Goal: Task Accomplishment & Management: Manage account settings

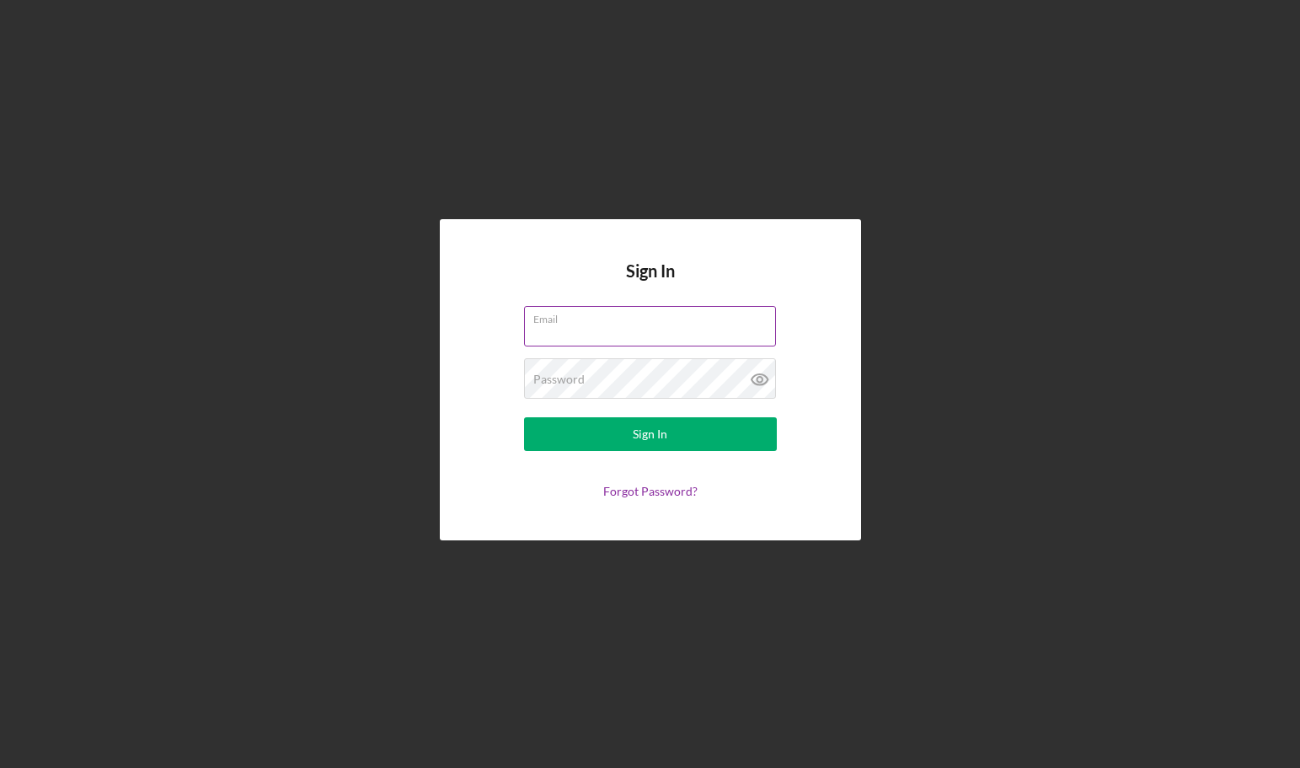
click at [593, 332] on input "Email" at bounding box center [650, 326] width 252 height 40
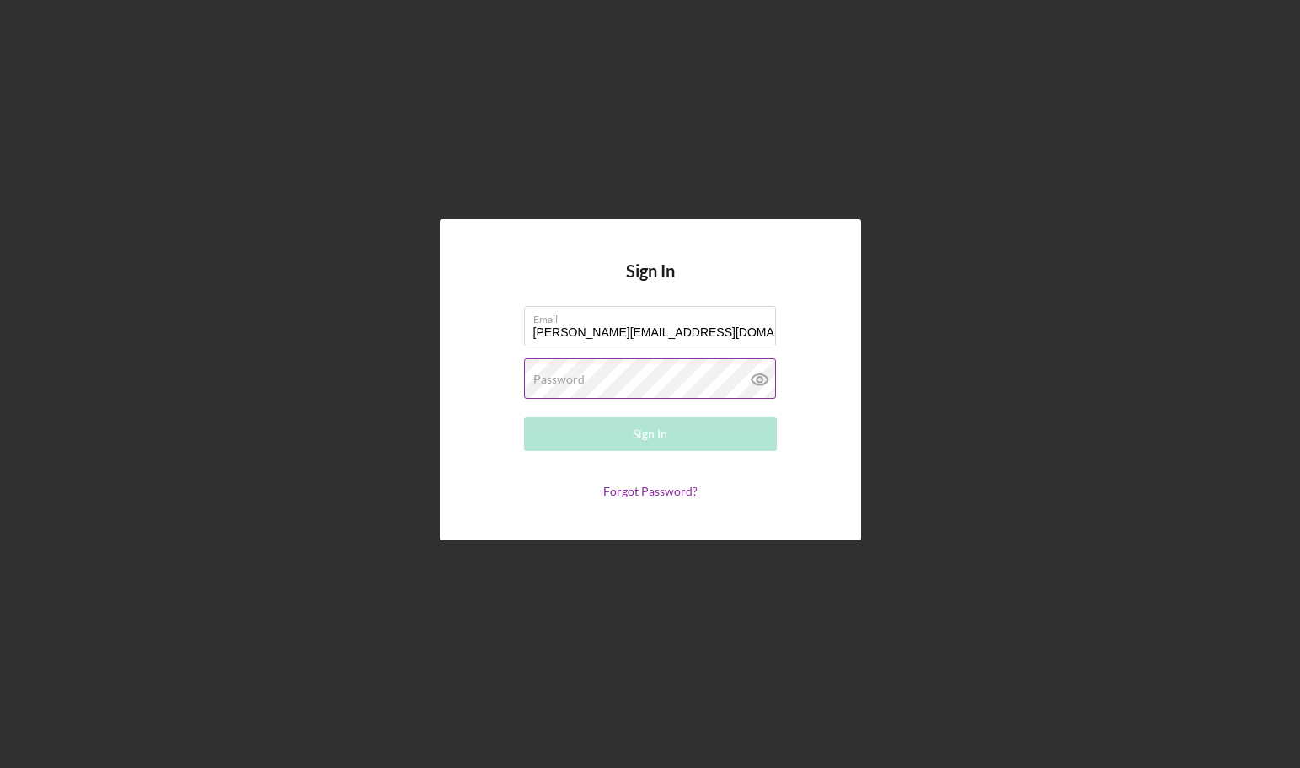
type input "[PERSON_NAME][EMAIL_ADDRESS][DOMAIN_NAME]"
click at [576, 381] on label "Password" at bounding box center [558, 379] width 51 height 13
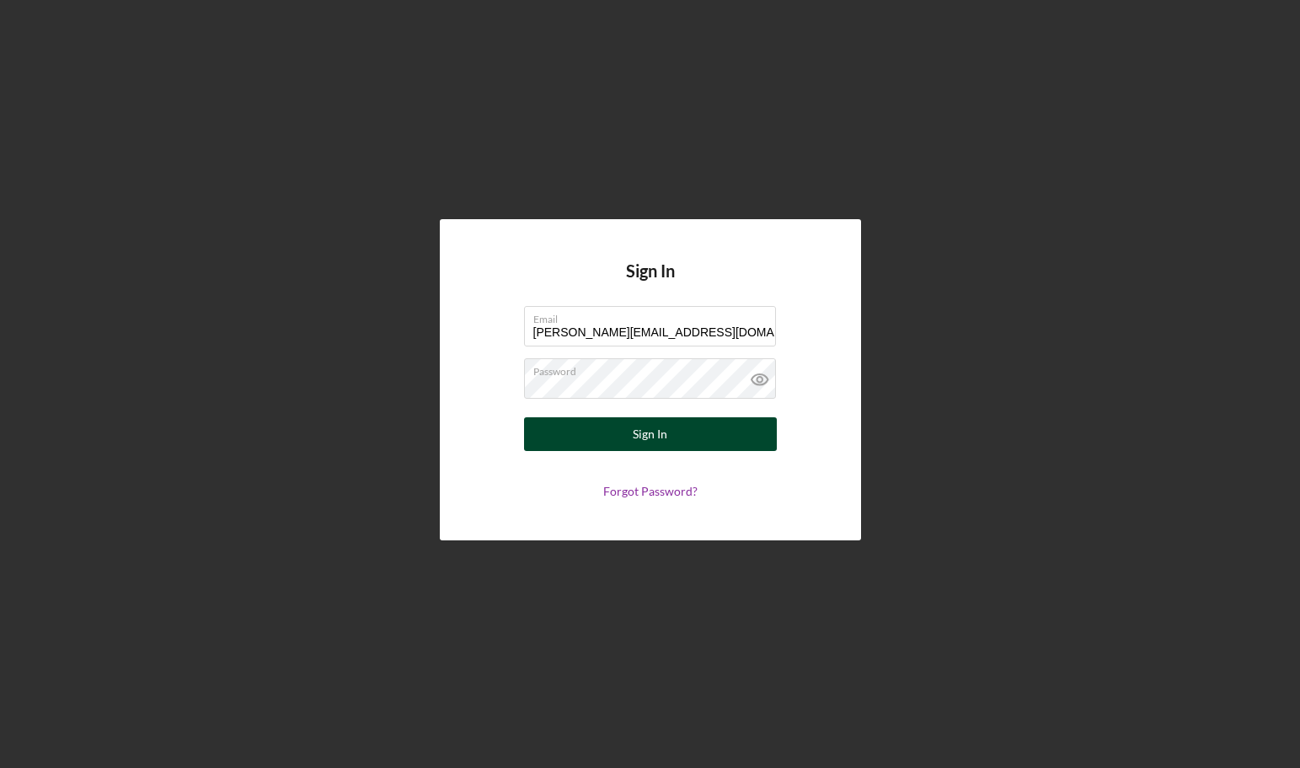
click at [550, 431] on button "Sign In" at bounding box center [650, 434] width 253 height 34
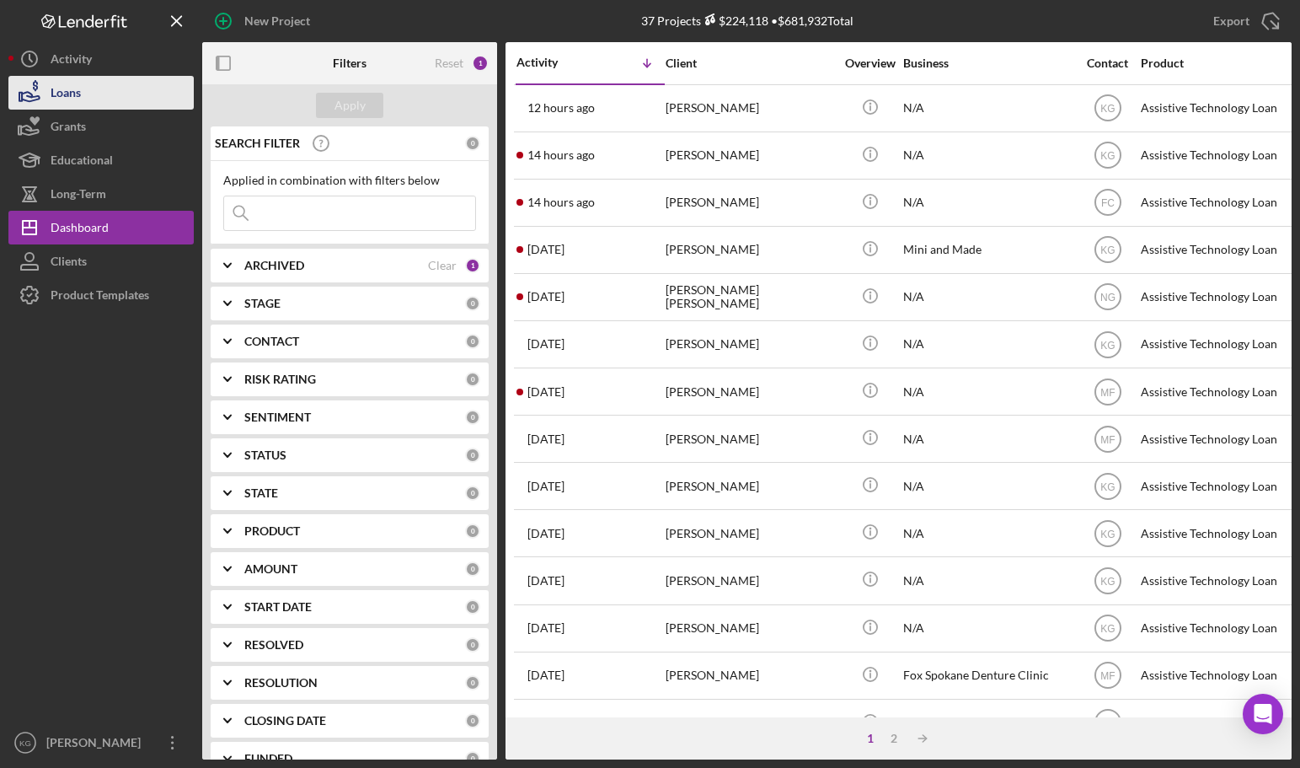
click at [57, 94] on div "Loans" at bounding box center [66, 95] width 30 height 38
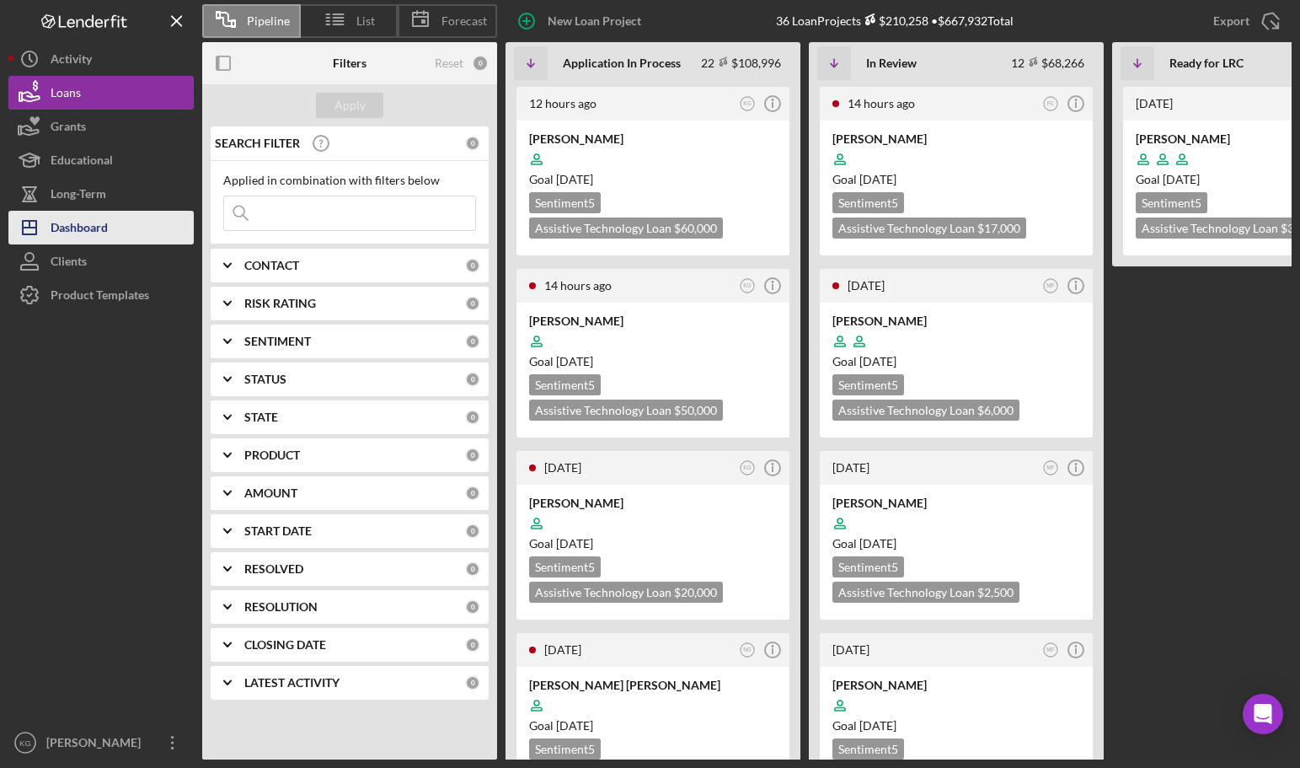
click at [104, 222] on div "Dashboard" at bounding box center [79, 230] width 57 height 38
